Goal: Navigation & Orientation: Find specific page/section

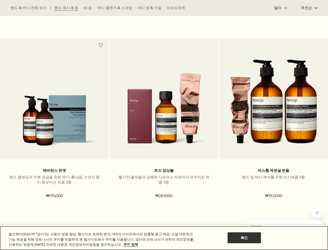
click at [180, 231] on div "엘오케이(유)(이하 "당사")는 사용자 경험 향상, 웹사이트 트래픽 분석, 제3자 사이트에서의 맞춤형 광고 제공, 소셜 네트워크 기능 제공을 …" at bounding box center [98, 238] width 197 height 24
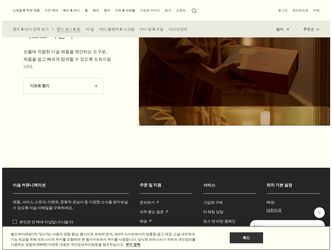
scroll to position [1069, 0]
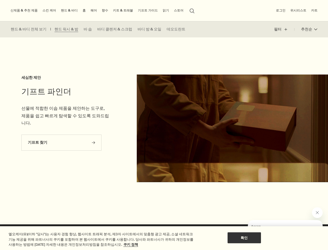
click at [63, 9] on link "핸드 & 바디" at bounding box center [69, 10] width 19 height 7
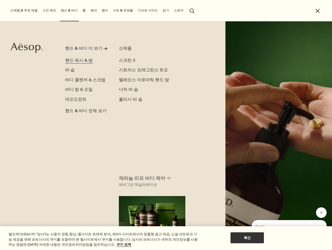
click at [82, 61] on span "핸드 워시 & 밤" at bounding box center [79, 60] width 28 height 5
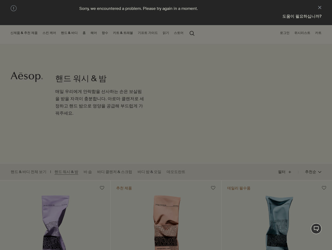
click at [315, 8] on aside "warning Sorry, we encountered a problem. Please try again in a moment. close 도움…" at bounding box center [166, 12] width 332 height 25
click at [319, 6] on button "close" at bounding box center [319, 7] width 3 height 5
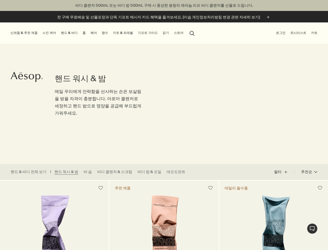
click at [28, 33] on button "신제품 & 추천 제품" at bounding box center [23, 33] width 29 height 7
